Goal: Complete application form: Complete application form

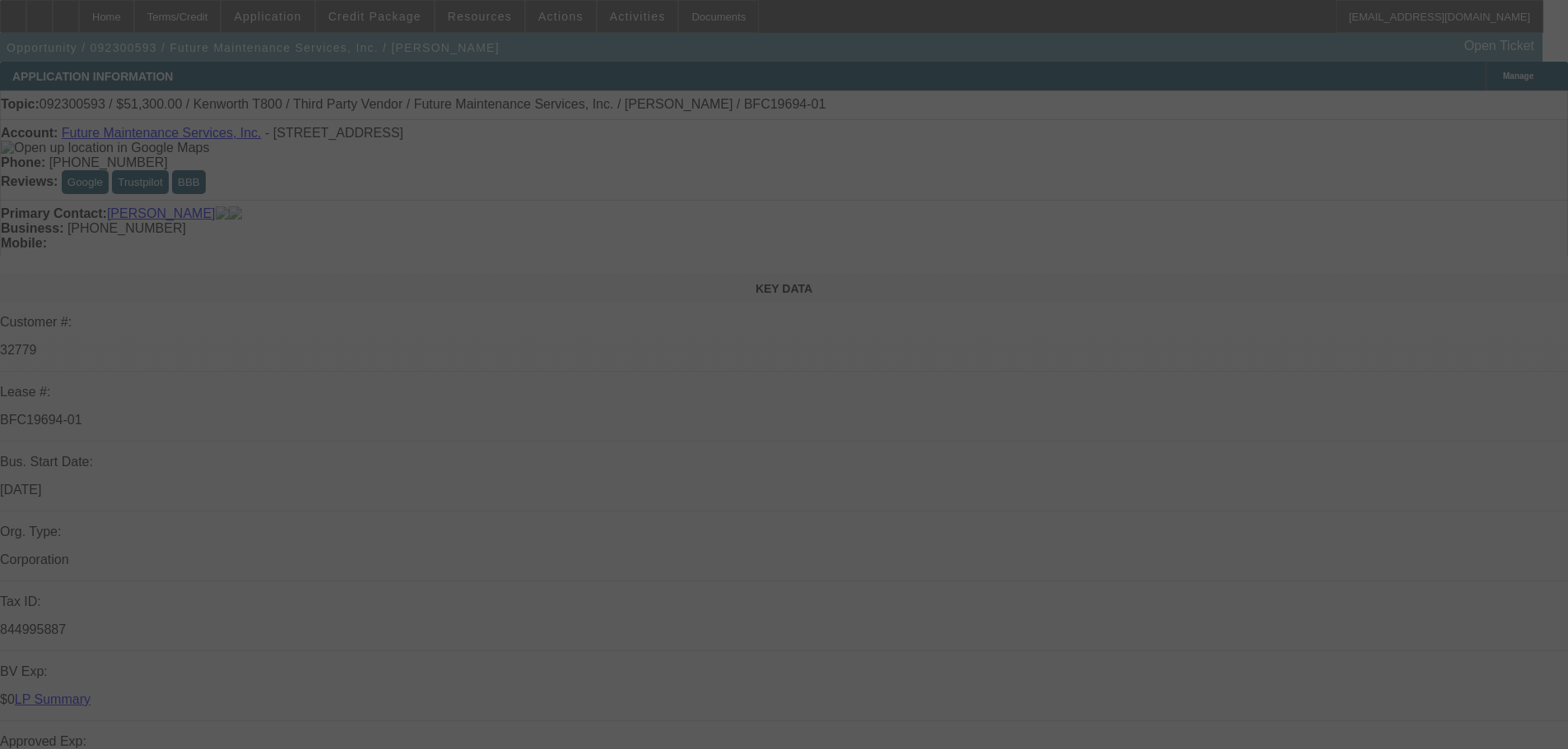
select select "0.1"
select select "0"
select select "0.1"
select select "0"
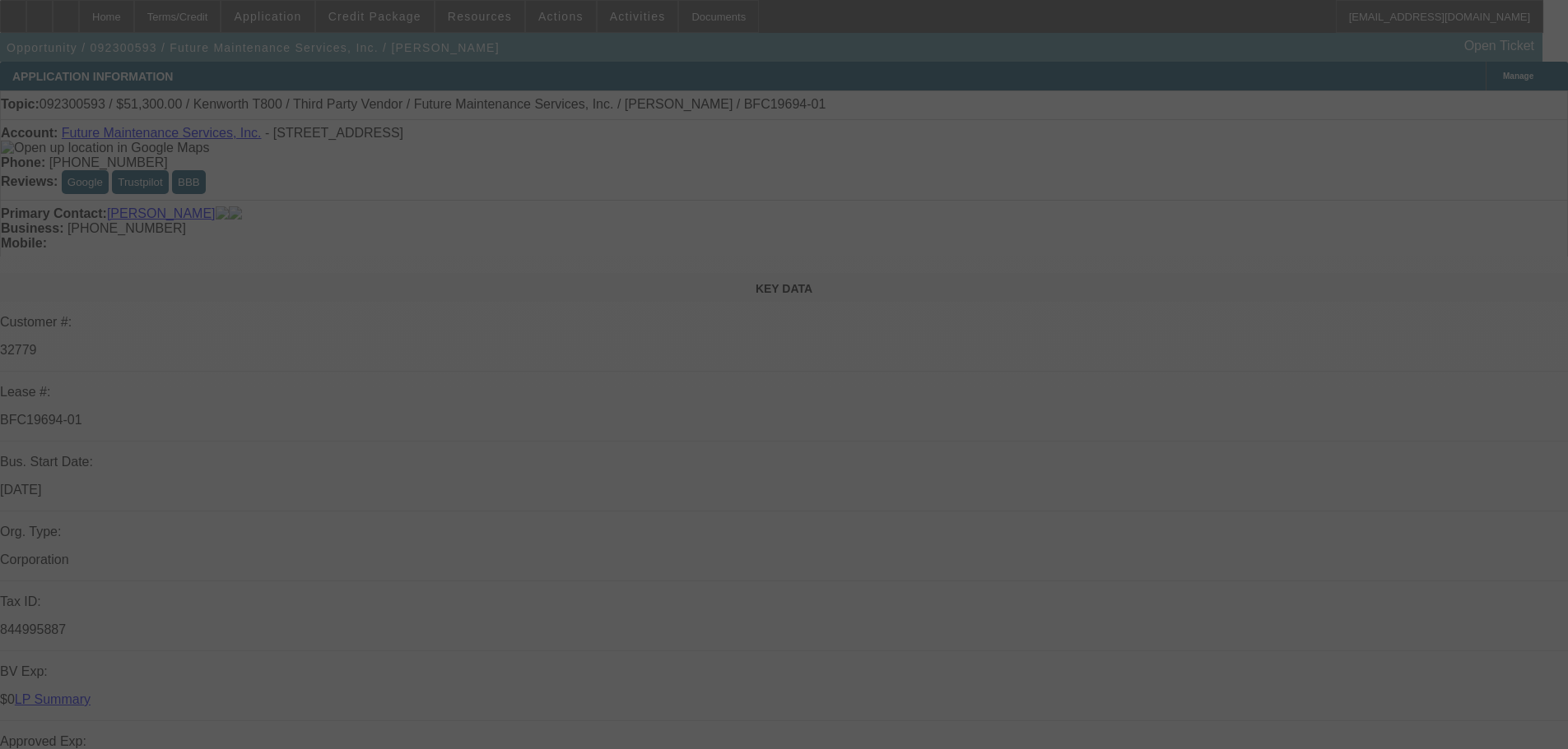
select select "0"
select select "0.1"
select select "0"
select select "0.1"
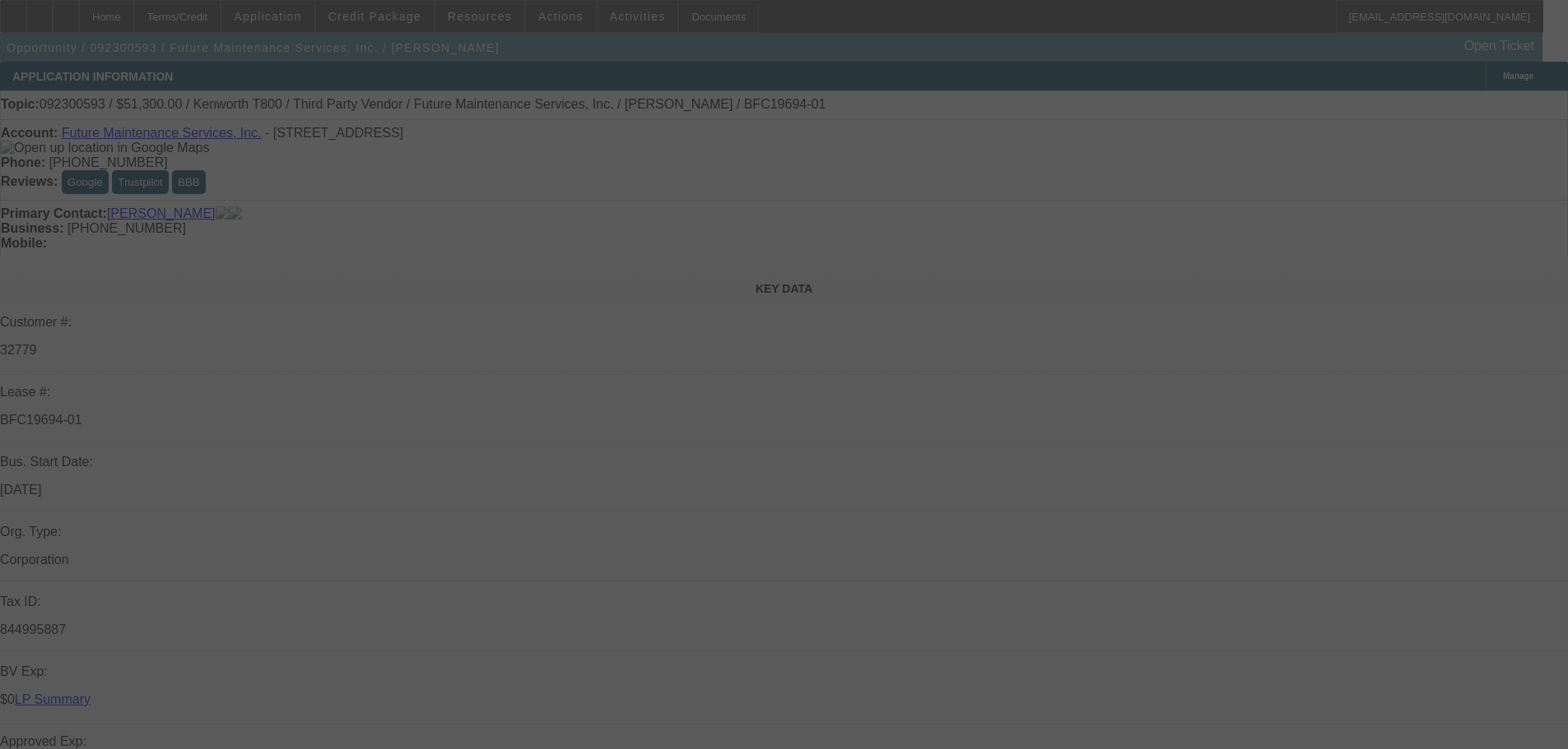
select select "0"
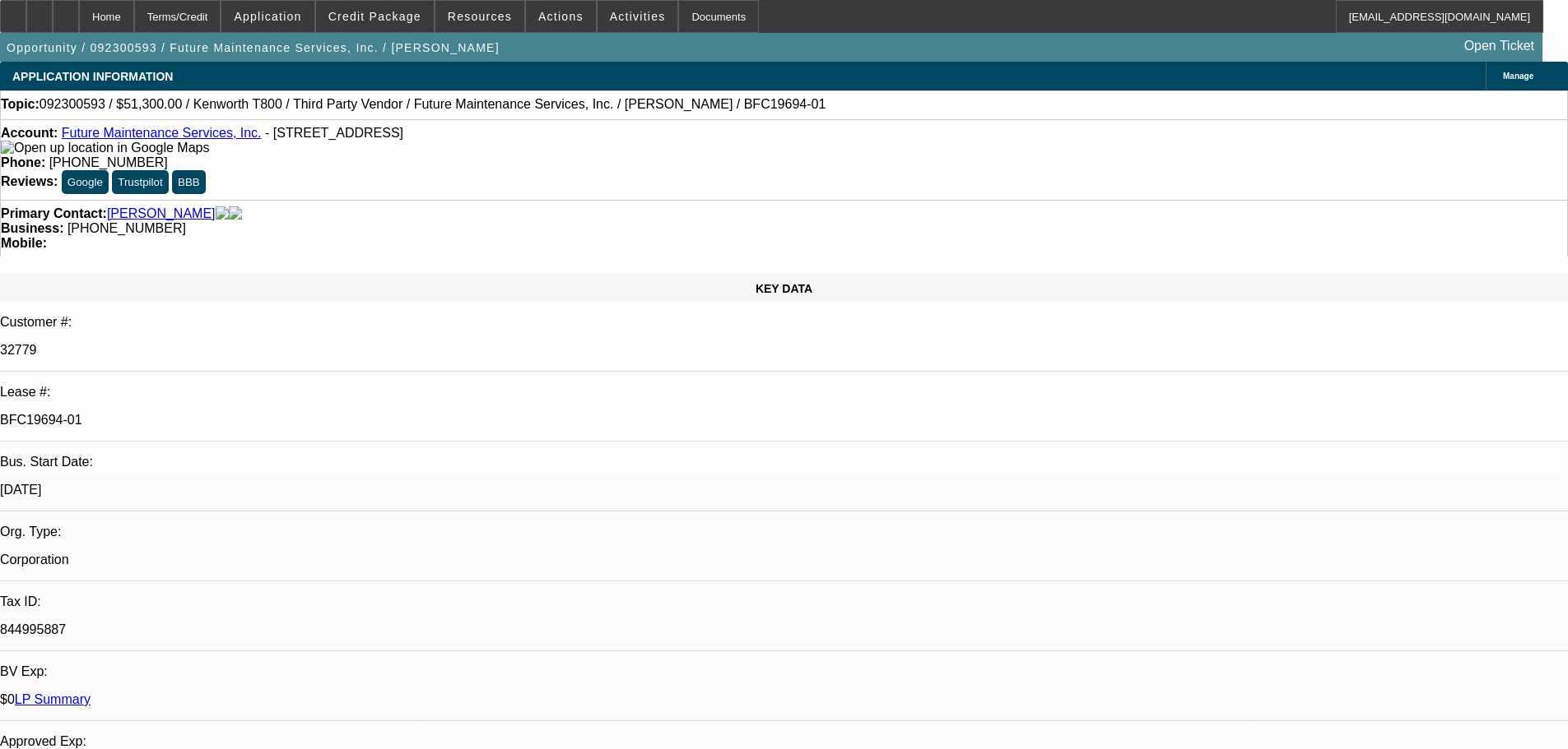
select select "1"
select select "4"
select select "6"
select select "1"
select select "4"
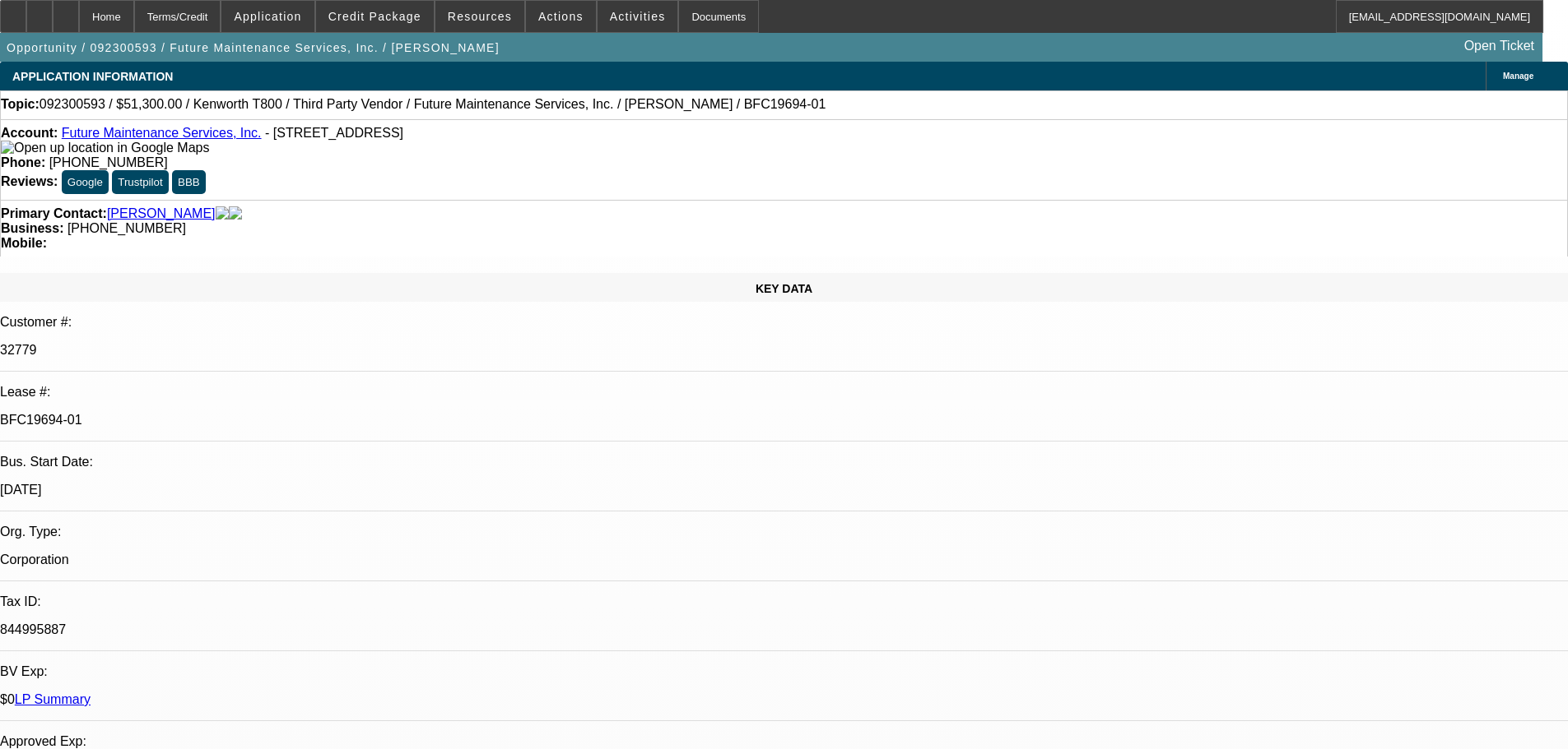
select select "6"
select select "1"
select select "4"
select select "6"
select select "1"
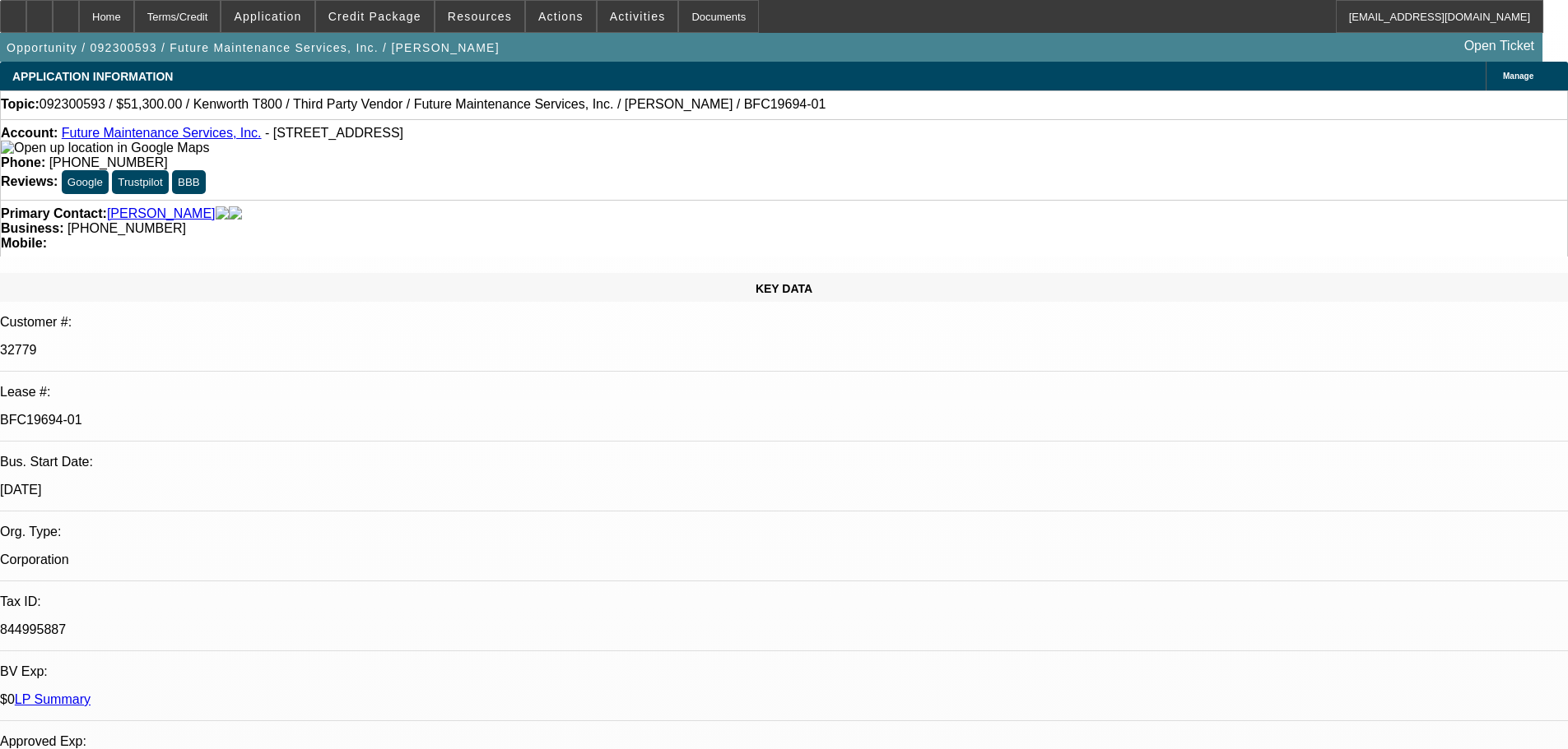
select select "2"
select select "6"
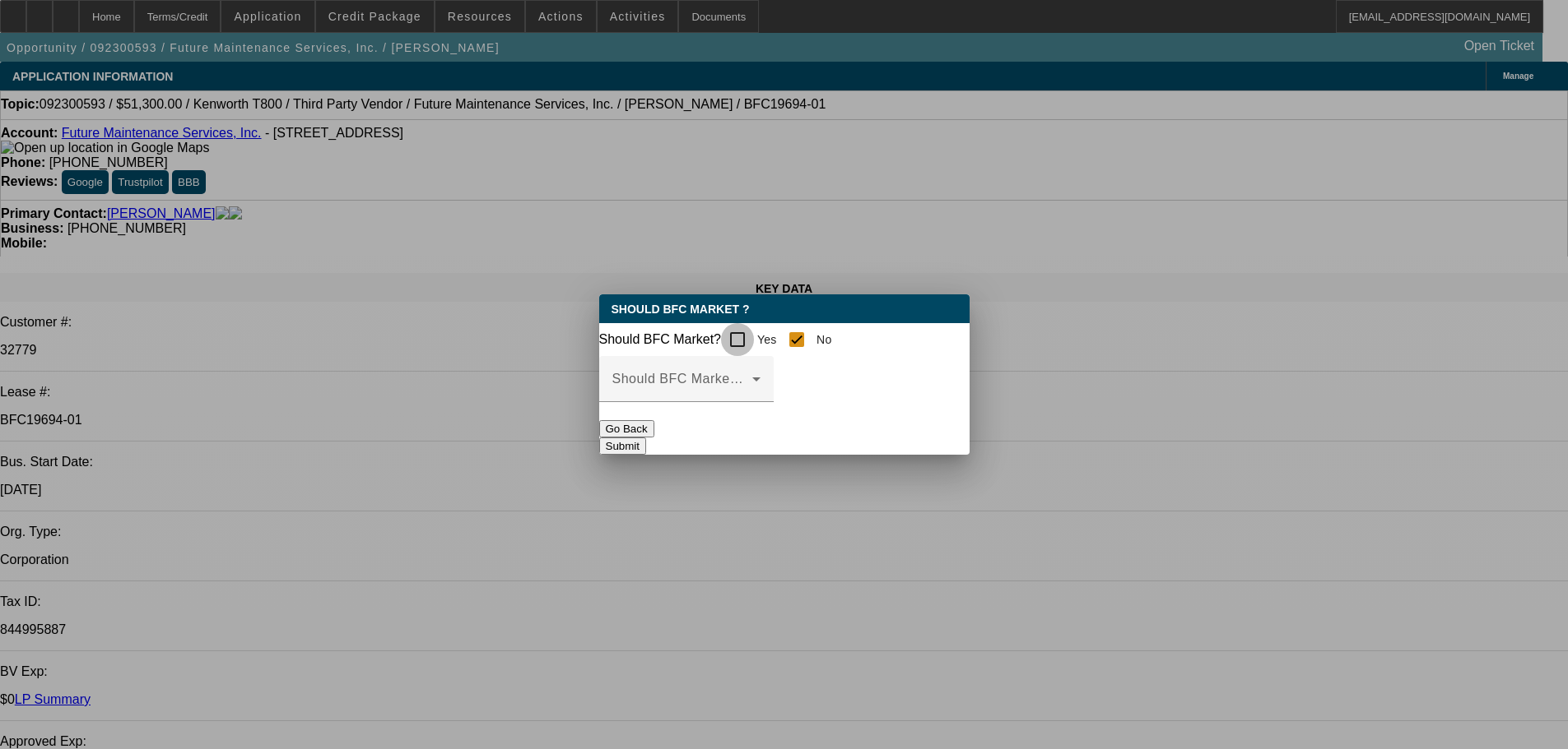
click at [745, 336] on input "Yes" at bounding box center [737, 340] width 33 height 33
checkbox input "true"
checkbox input "false"
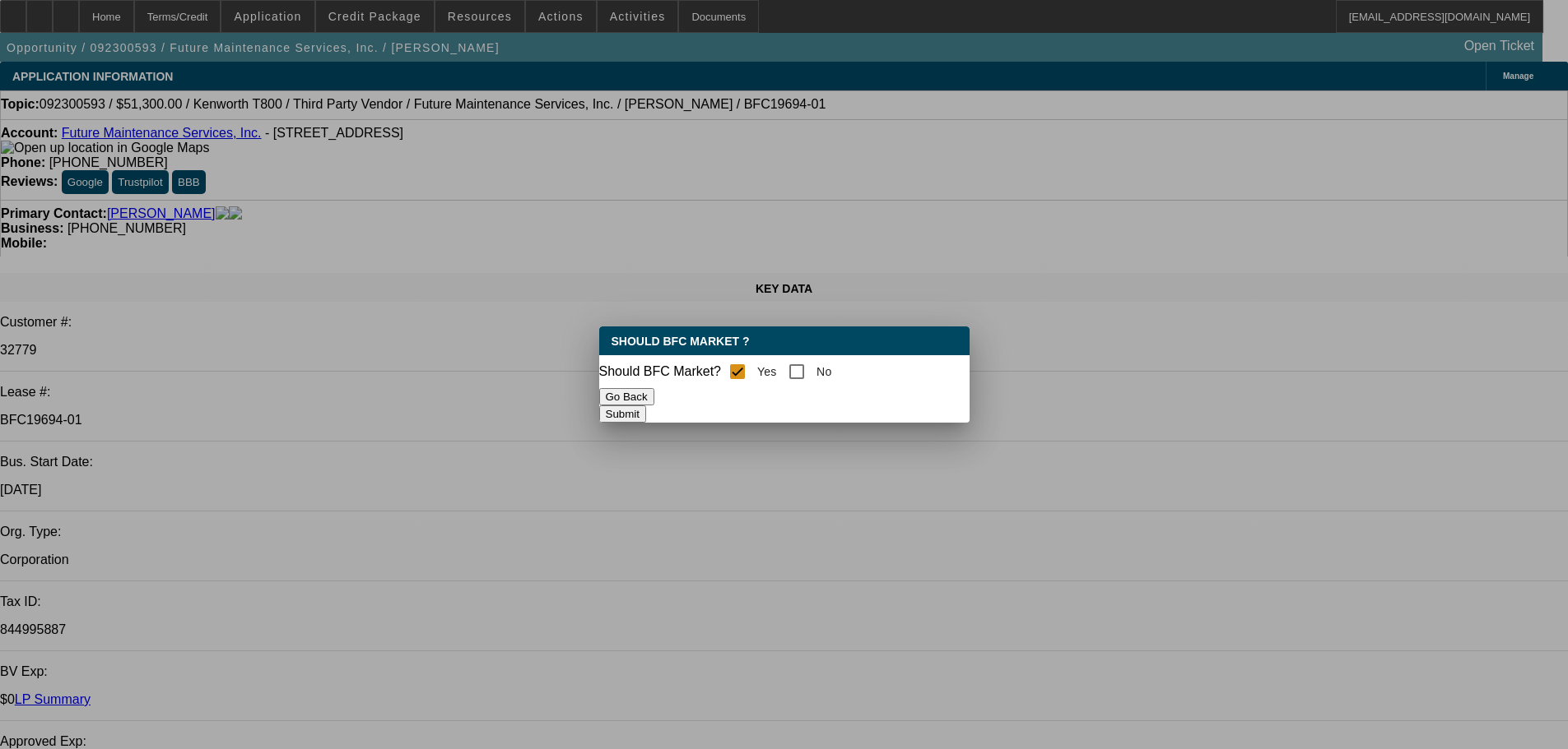
click at [646, 414] on button "Submit" at bounding box center [623, 414] width 47 height 18
